Goal: Obtain resource: Obtain resource

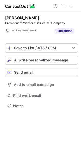
scroll to position [102, 81]
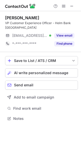
scroll to position [2, 2]
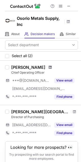
click at [49, 67] on span at bounding box center [50, 67] width 3 height 4
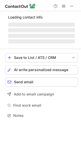
scroll to position [123, 81]
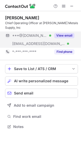
click at [66, 35] on button "View email" at bounding box center [64, 35] width 20 height 5
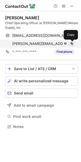
click at [70, 43] on span at bounding box center [72, 44] width 4 height 4
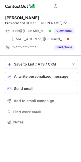
scroll to position [118, 81]
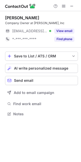
scroll to position [2, 2]
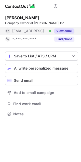
click at [68, 30] on button "View email" at bounding box center [64, 30] width 20 height 5
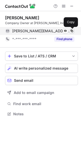
click at [70, 31] on span at bounding box center [72, 31] width 4 height 4
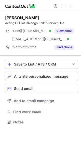
scroll to position [118, 81]
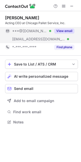
click at [60, 33] on button "View email" at bounding box center [64, 30] width 20 height 5
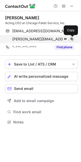
click at [70, 40] on span at bounding box center [72, 39] width 4 height 4
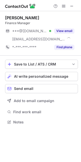
scroll to position [118, 81]
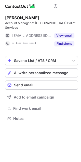
scroll to position [110, 81]
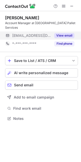
click at [67, 33] on button "View email" at bounding box center [64, 35] width 20 height 5
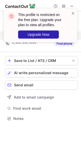
click at [74, 16] on div at bounding box center [73, 25] width 4 height 29
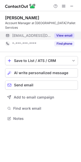
click at [73, 14] on span at bounding box center [73, 13] width 4 height 5
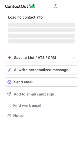
scroll to position [123, 81]
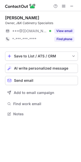
scroll to position [2, 2]
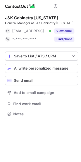
scroll to position [110, 81]
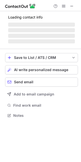
scroll to position [2, 2]
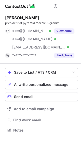
scroll to position [127, 81]
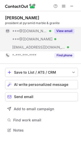
click at [57, 29] on button "View email" at bounding box center [64, 30] width 20 height 5
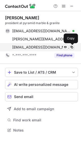
click at [71, 48] on span at bounding box center [72, 47] width 4 height 4
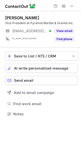
scroll to position [110, 81]
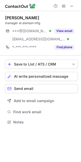
scroll to position [118, 81]
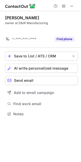
scroll to position [102, 81]
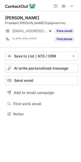
scroll to position [110, 81]
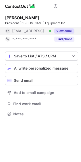
click at [59, 31] on button "View email" at bounding box center [64, 30] width 20 height 5
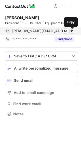
click at [73, 31] on span at bounding box center [72, 31] width 4 height 4
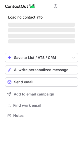
scroll to position [2, 2]
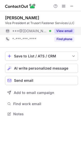
click at [65, 33] on button "View email" at bounding box center [64, 30] width 20 height 5
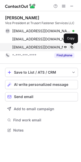
click at [71, 46] on span at bounding box center [72, 47] width 4 height 4
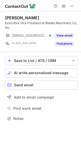
scroll to position [115, 81]
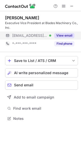
click at [69, 33] on div "View email" at bounding box center [62, 36] width 23 height 8
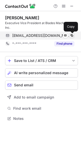
click at [72, 35] on span at bounding box center [72, 36] width 4 height 4
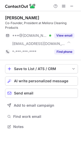
scroll to position [123, 81]
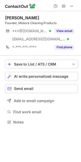
scroll to position [118, 81]
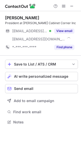
scroll to position [118, 81]
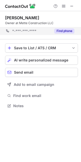
scroll to position [102, 81]
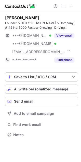
scroll to position [131, 81]
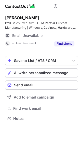
scroll to position [115, 81]
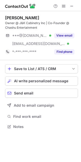
scroll to position [123, 81]
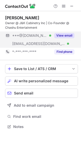
click at [64, 35] on button "View email" at bounding box center [64, 35] width 20 height 5
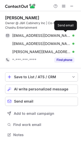
scroll to position [131, 81]
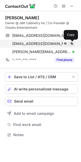
click at [72, 44] on span at bounding box center [72, 44] width 4 height 4
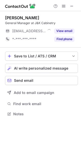
scroll to position [2, 2]
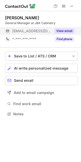
click at [67, 34] on div "View email" at bounding box center [62, 31] width 23 height 8
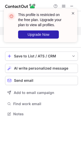
click at [73, 13] on span at bounding box center [73, 13] width 4 height 5
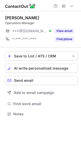
scroll to position [2, 2]
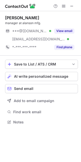
scroll to position [118, 81]
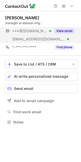
click at [60, 30] on button "View email" at bounding box center [64, 30] width 20 height 5
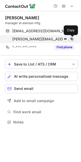
click at [73, 39] on span at bounding box center [72, 39] width 4 height 4
